Goal: Task Accomplishment & Management: Manage account settings

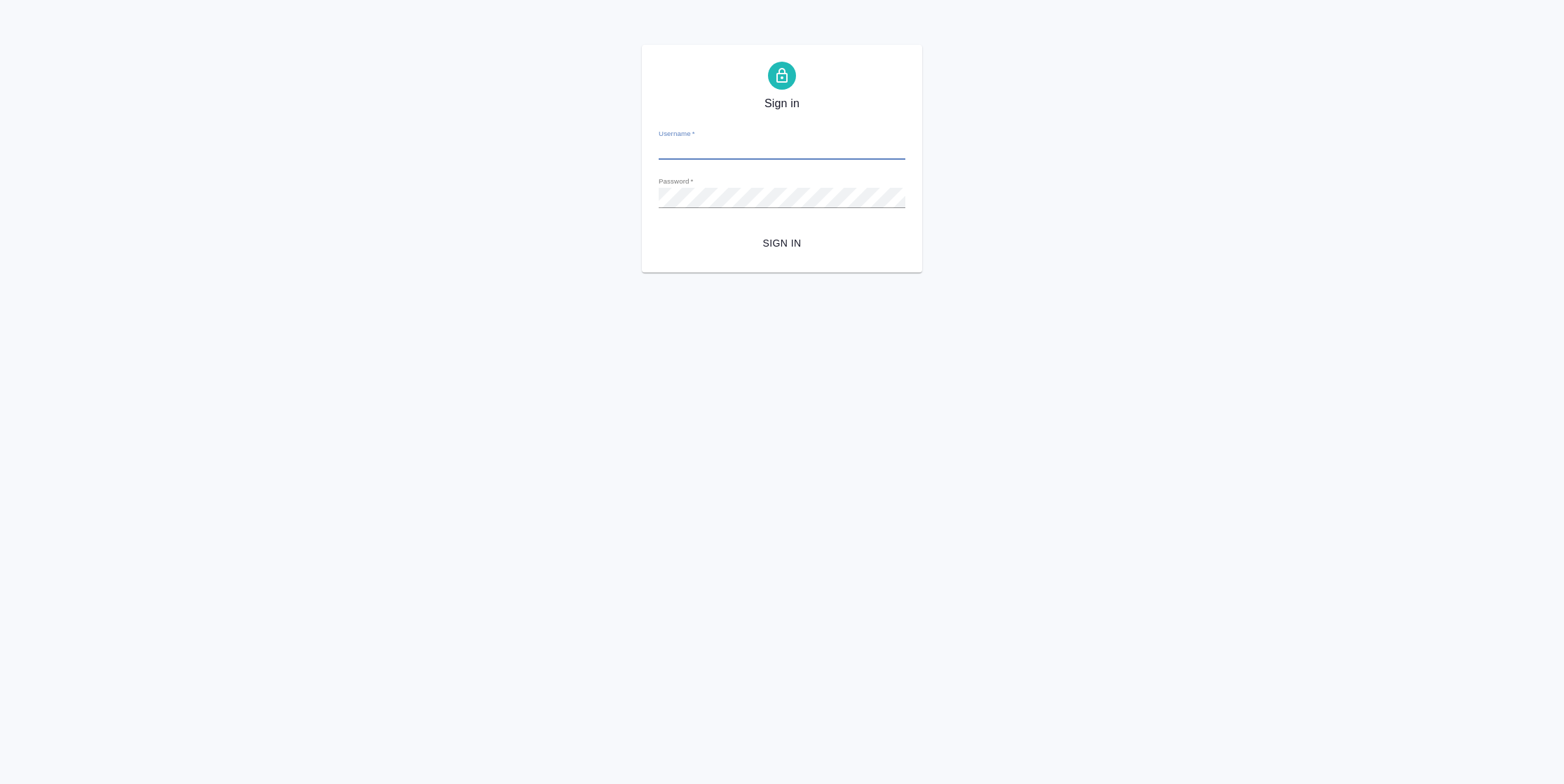
type input "[PERSON_NAME][EMAIL_ADDRESS][DOMAIN_NAME]"
click at [793, 253] on button "Sign in" at bounding box center [782, 243] width 247 height 26
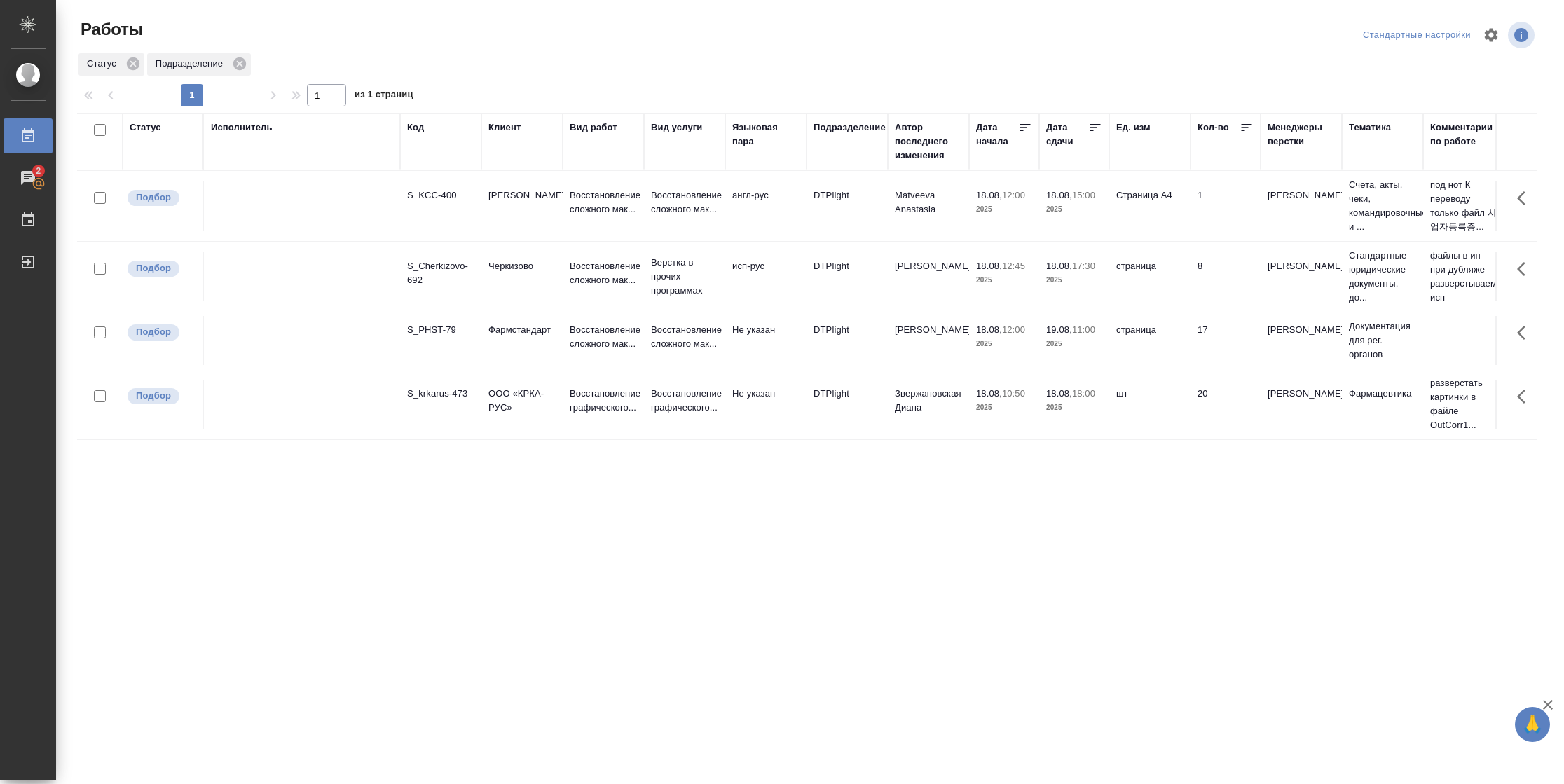
click at [149, 135] on div "Статус" at bounding box center [162, 141] width 66 height 42
click at [150, 130] on div "Статус" at bounding box center [145, 128] width 32 height 14
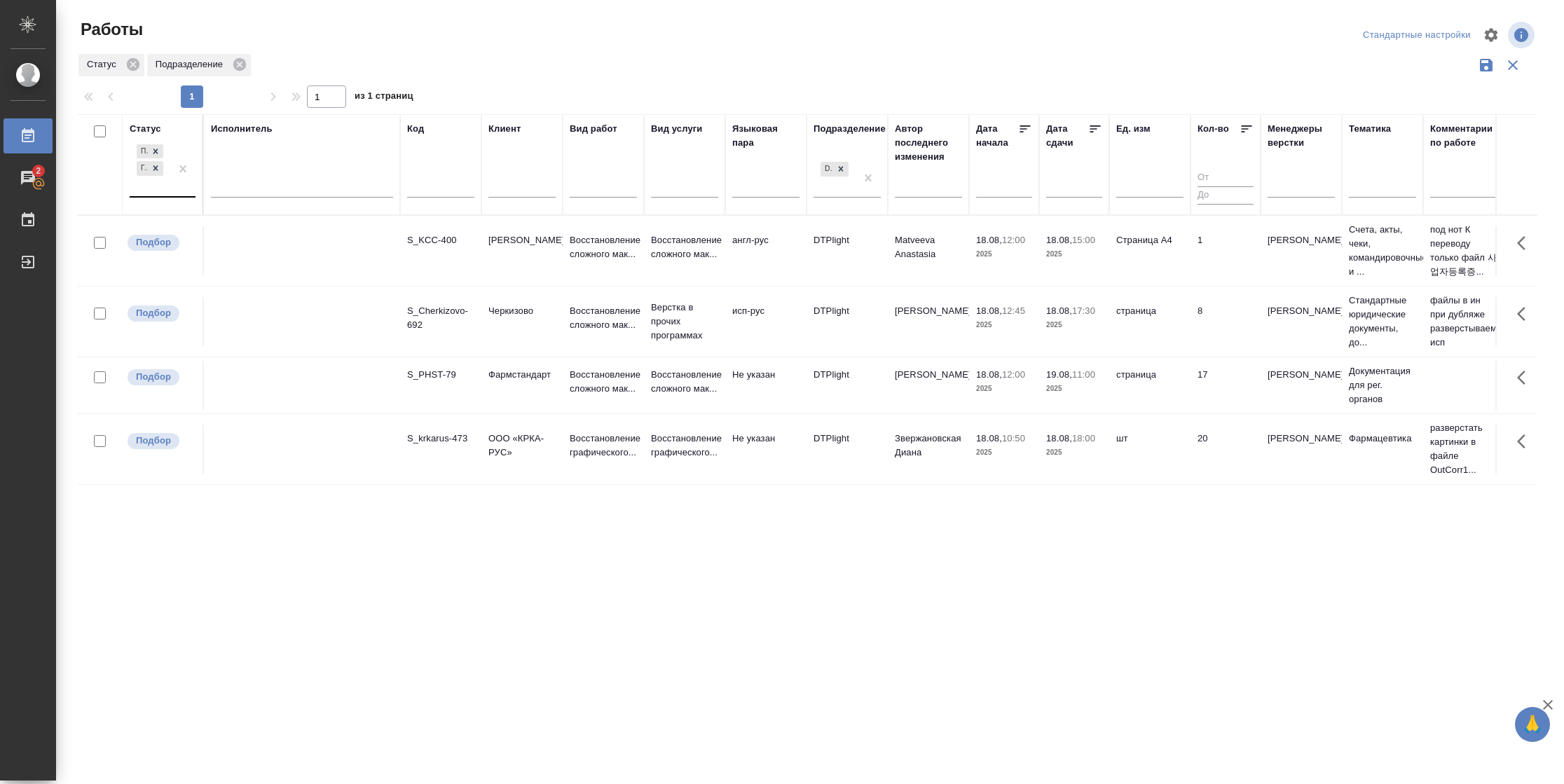
click at [174, 182] on div at bounding box center [183, 168] width 25 height 55
click at [266, 266] on div "В работе" at bounding box center [315, 279] width 210 height 25
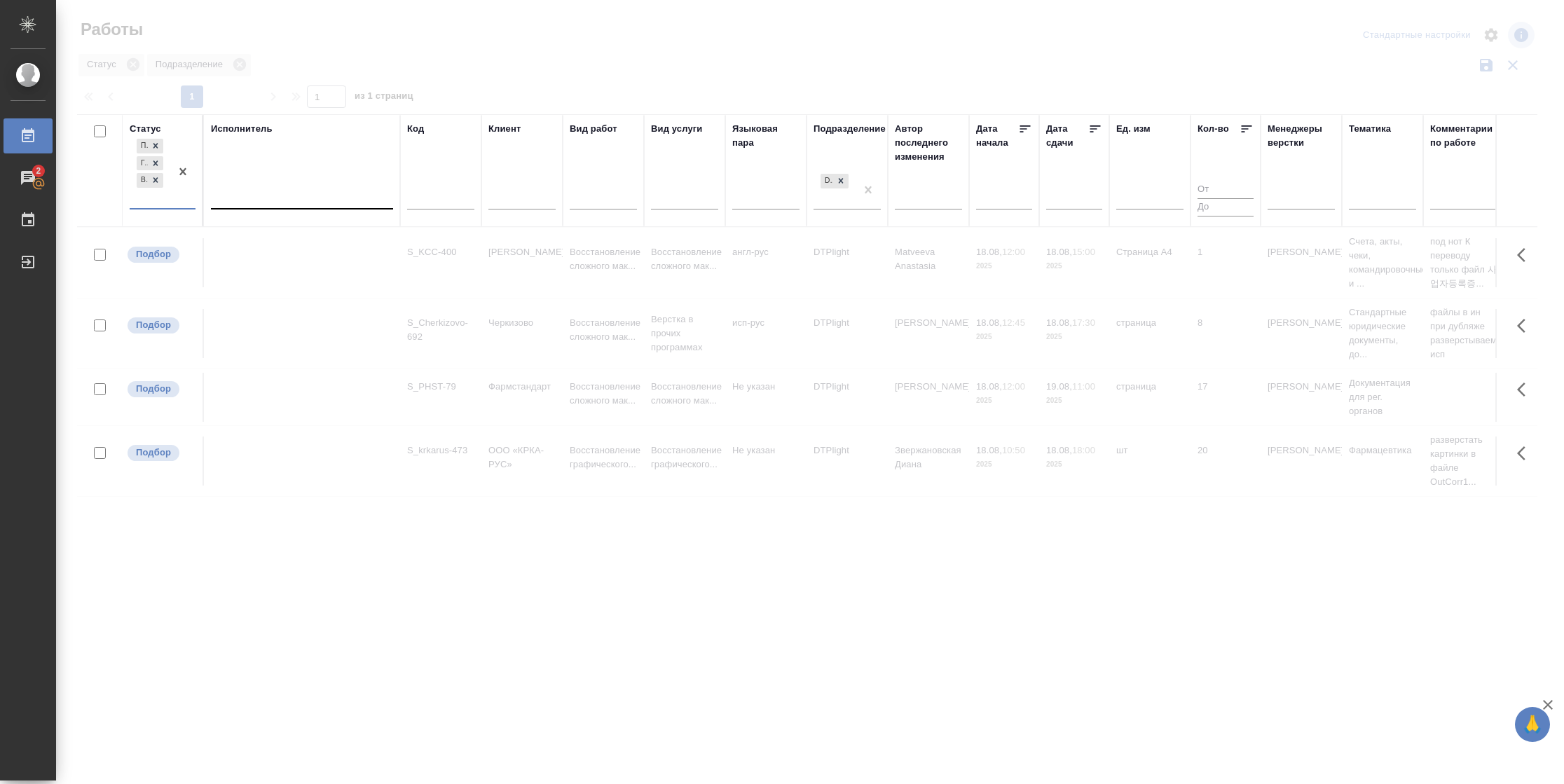
click at [283, 201] on div at bounding box center [302, 194] width 182 height 21
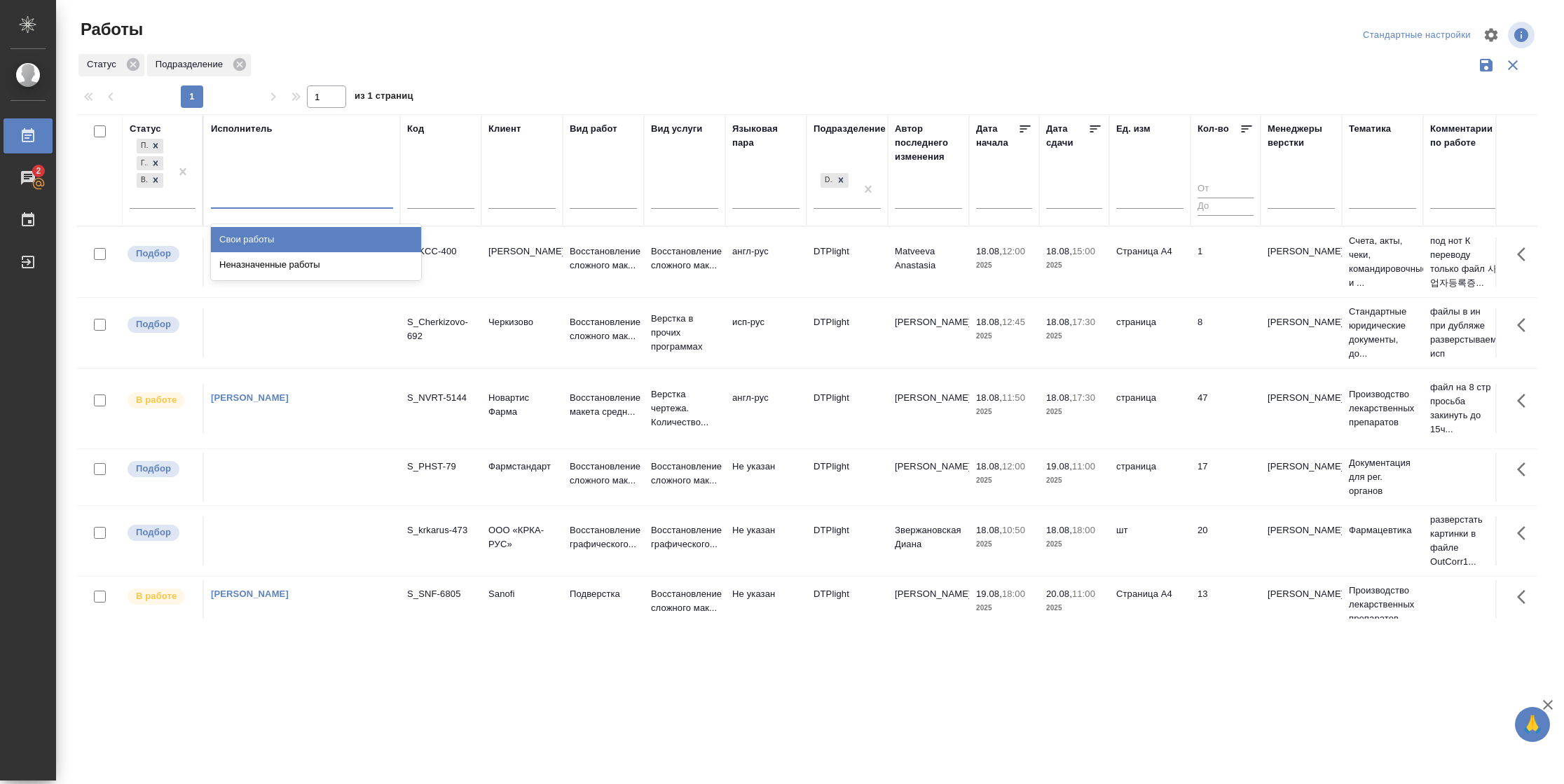
click at [281, 230] on div "Свои работы" at bounding box center [315, 239] width 210 height 25
